Goal: Ask a question

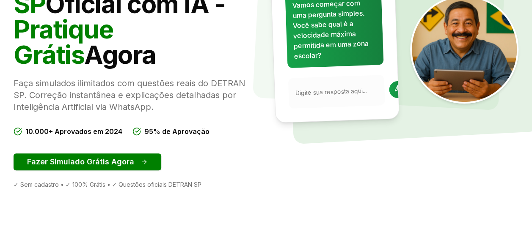
scroll to position [169, 0]
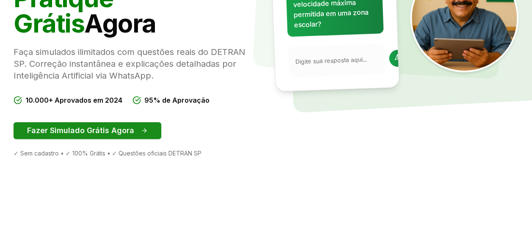
click at [119, 130] on button "Fazer Simulado Grátis Agora" at bounding box center [88, 130] width 148 height 17
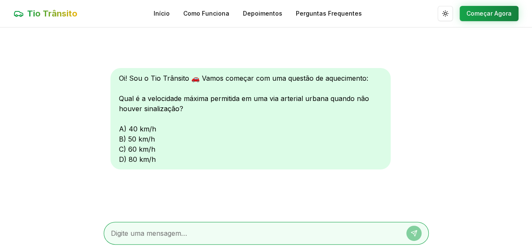
click at [177, 233] on textarea at bounding box center [254, 234] width 287 height 10
type textarea "40"
click at [417, 232] on button at bounding box center [413, 233] width 15 height 15
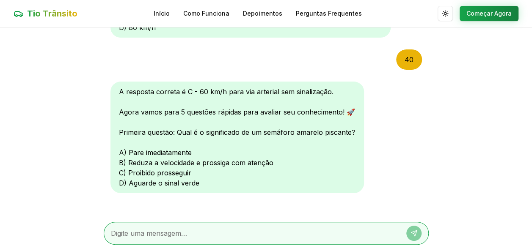
scroll to position [138, 0]
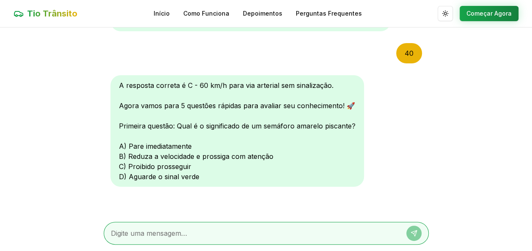
click at [170, 231] on textarea at bounding box center [254, 234] width 287 height 10
type textarea "b"
click at [416, 234] on icon at bounding box center [414, 233] width 7 height 7
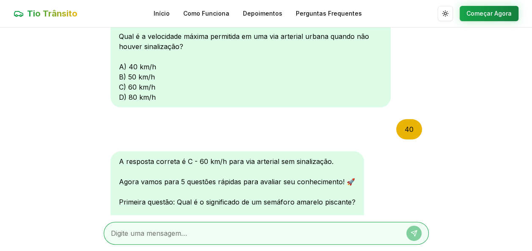
scroll to position [0, 0]
